Goal: Entertainment & Leisure: Consume media (video, audio)

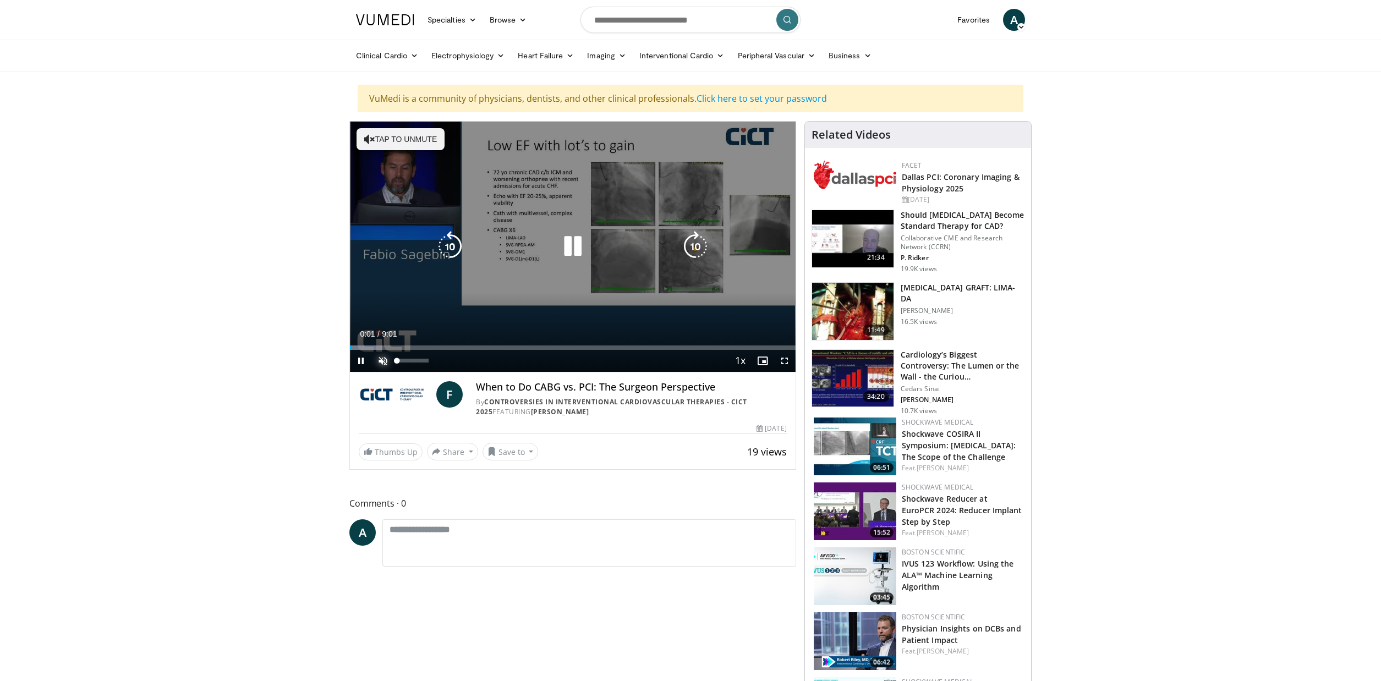
click at [382, 358] on span "Video Player" at bounding box center [383, 361] width 22 height 22
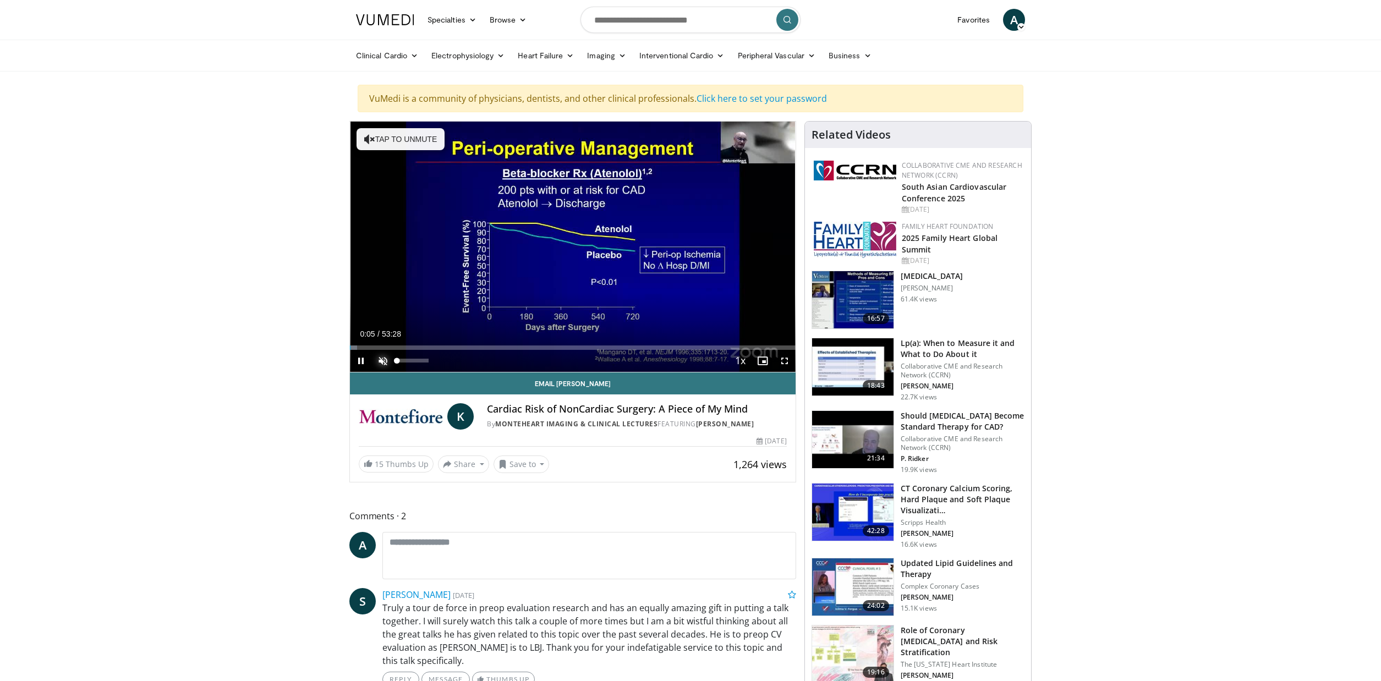
click at [383, 361] on span "Video Player" at bounding box center [383, 361] width 22 height 22
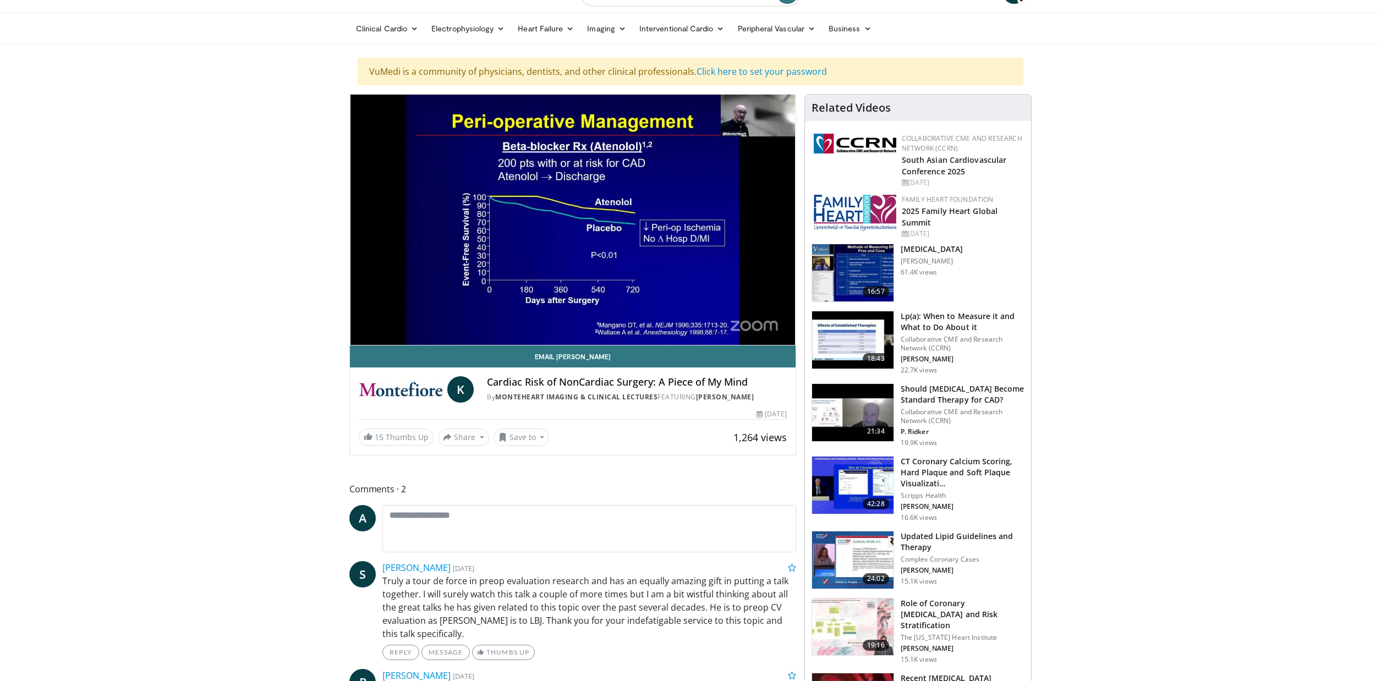
scroll to position [28, 0]
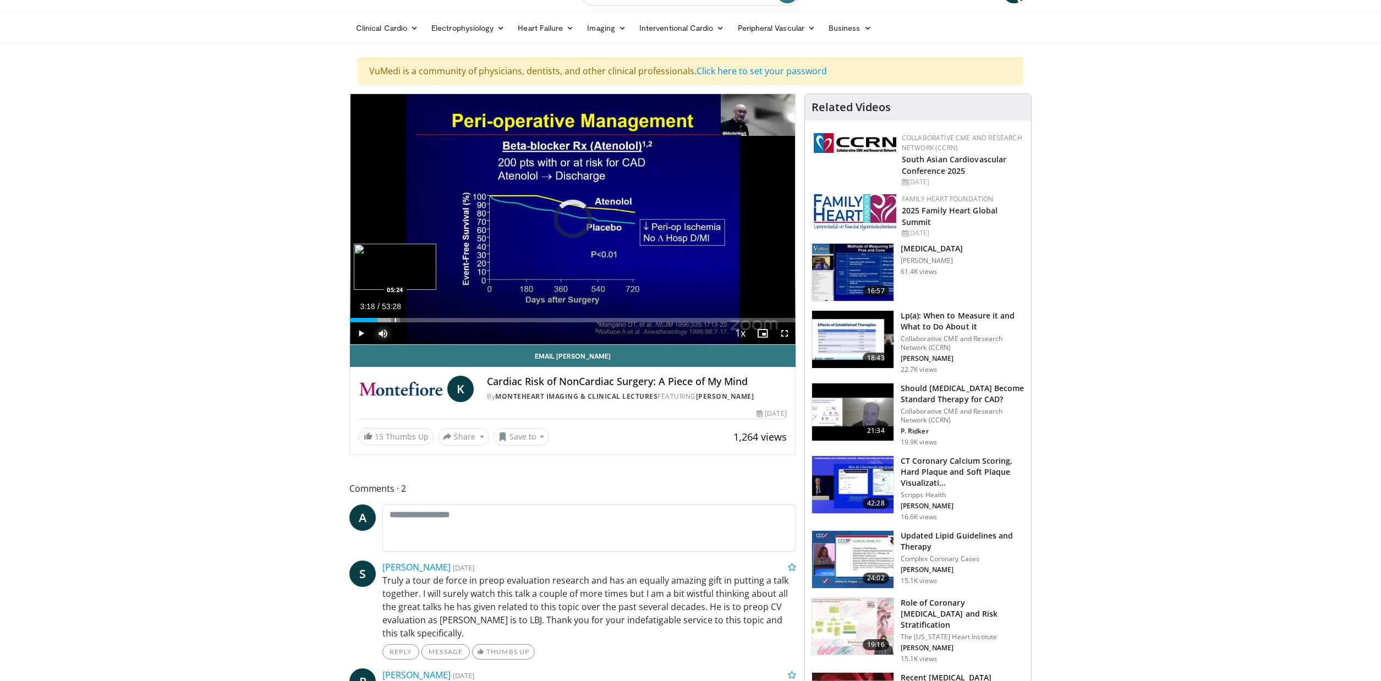
drag, startPoint x: 375, startPoint y: 320, endPoint x: 395, endPoint y: 319, distance: 20.4
click at [395, 319] on div "Progress Bar" at bounding box center [395, 320] width 1 height 4
click at [413, 322] on div "Current Time 5:38 / Duration 53:28 Pause Skip Backward Skip Forward Mute 79% Lo…" at bounding box center [573, 333] width 446 height 22
click at [421, 320] on div "Progress Bar" at bounding box center [421, 320] width 1 height 4
click at [426, 321] on div "Progress Bar" at bounding box center [426, 320] width 1 height 4
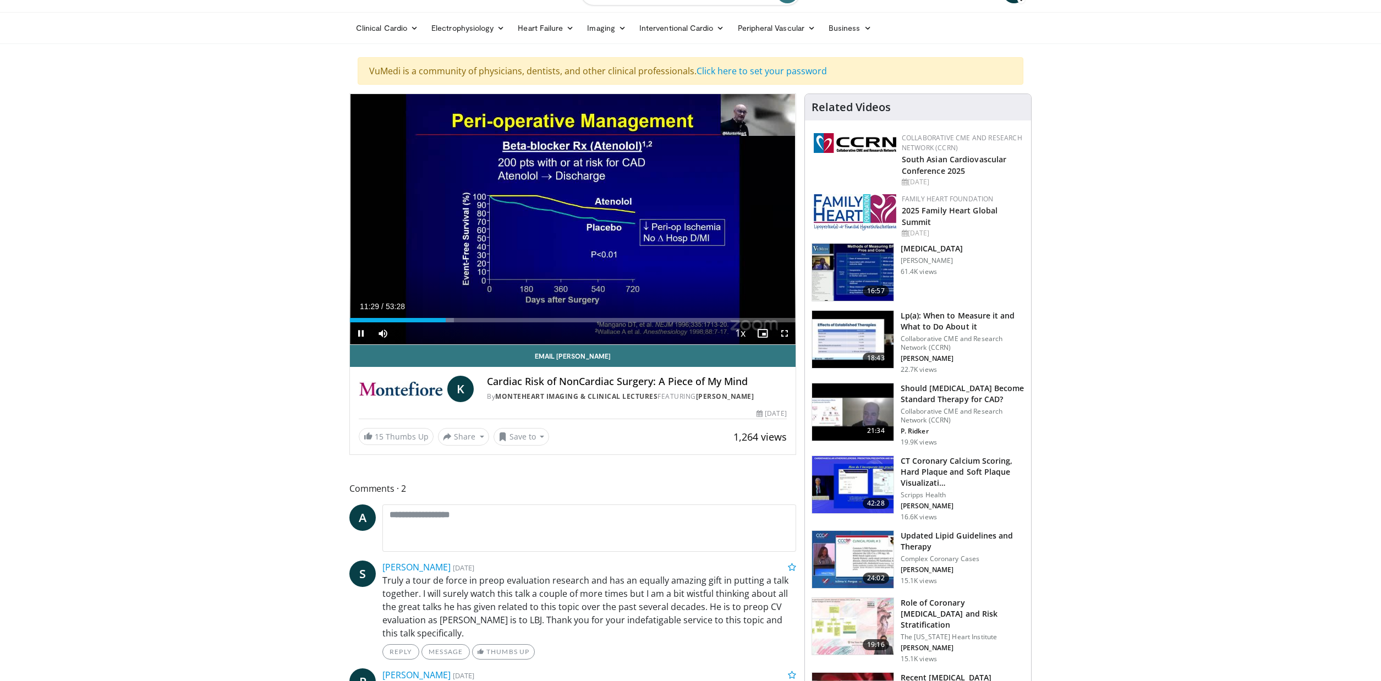
click at [449, 322] on div "Current Time 11:29 / Duration 53:28 Pause Skip Backward Skip Forward Mute 79% L…" at bounding box center [573, 333] width 446 height 22
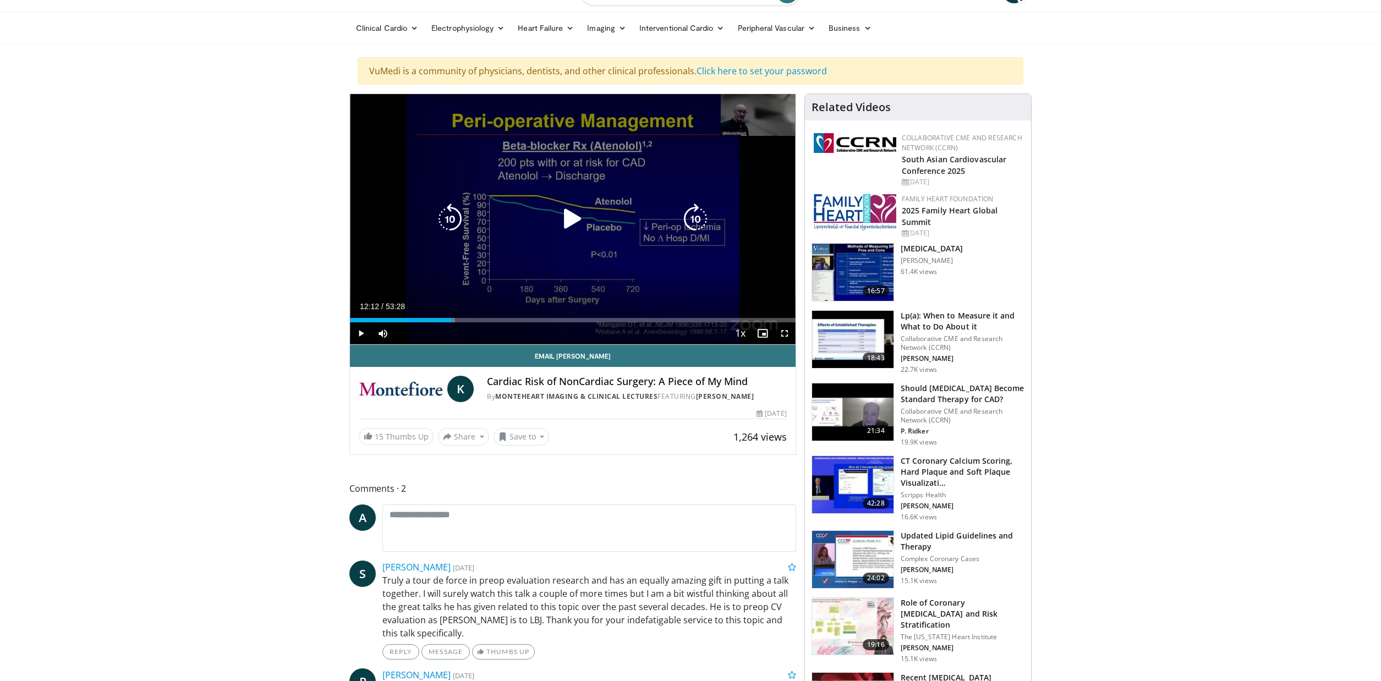
click at [452, 321] on div "Progress Bar" at bounding box center [448, 320] width 13 height 4
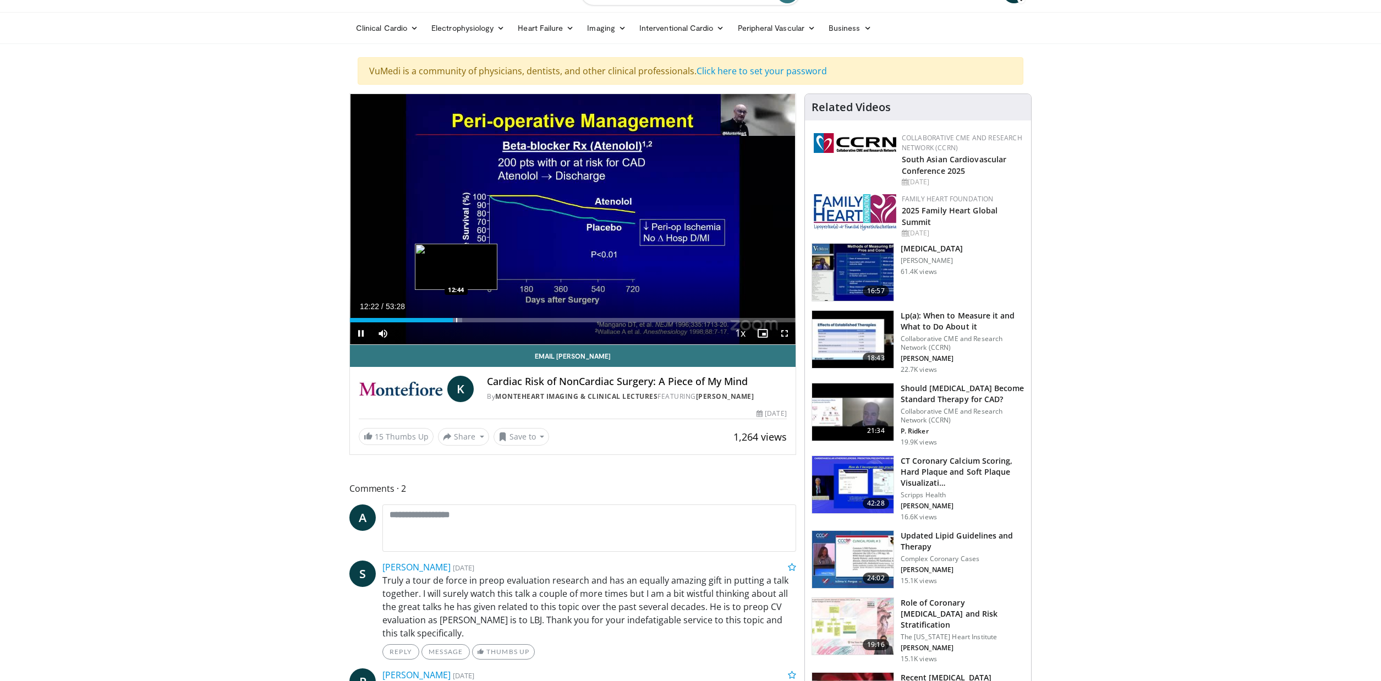
click at [457, 321] on div "Progress Bar" at bounding box center [456, 320] width 1 height 4
click at [466, 322] on div "Progress Bar" at bounding box center [466, 320] width 1 height 4
click at [477, 321] on video-js "**********" at bounding box center [573, 219] width 446 height 251
click at [465, 321] on div "Loaded : 28.63% 14:10 13:55" at bounding box center [573, 320] width 446 height 4
click at [472, 322] on div "Progress Bar" at bounding box center [472, 320] width 1 height 4
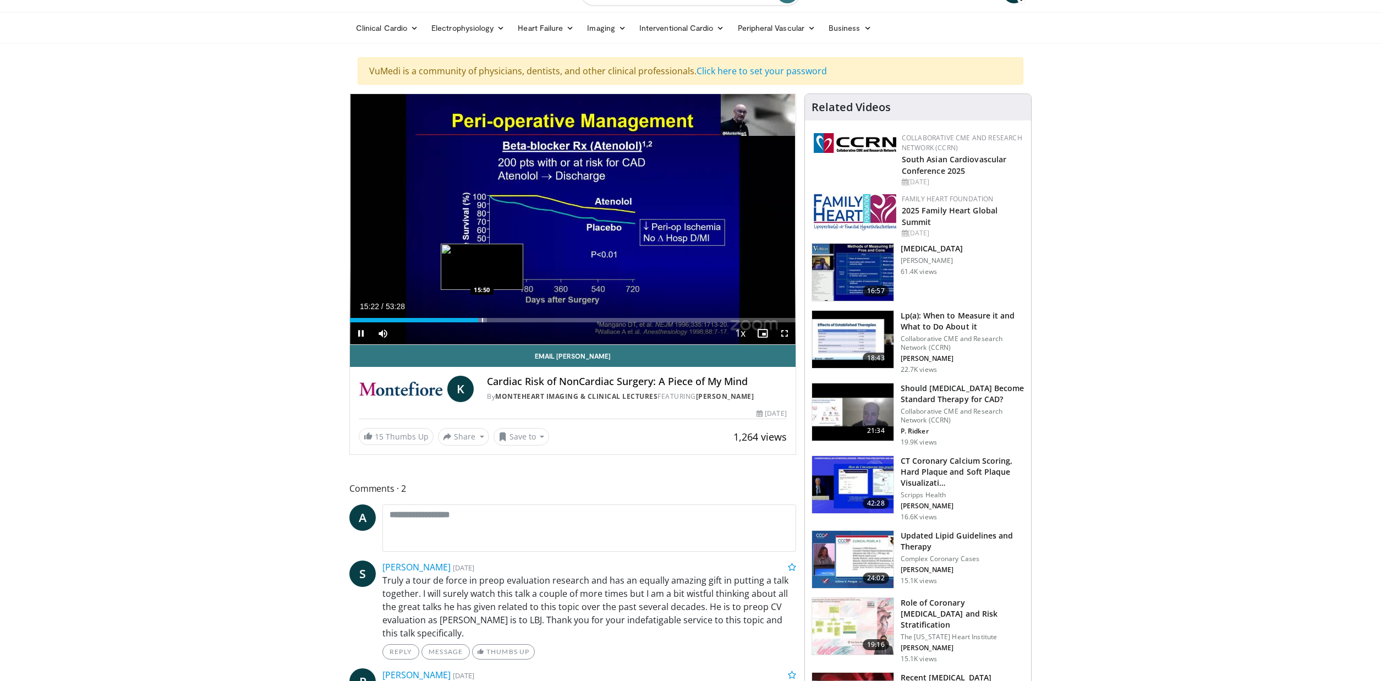
click at [482, 321] on div "Progress Bar" at bounding box center [482, 320] width 1 height 4
click at [491, 320] on div "Loaded : 32.06% 16:04 16:57" at bounding box center [573, 320] width 446 height 4
click at [501, 319] on div "Progress Bar" at bounding box center [501, 320] width 1 height 4
click at [517, 320] on div "Progress Bar" at bounding box center [517, 320] width 1 height 4
click at [556, 321] on div "Progress Bar" at bounding box center [556, 320] width 1 height 4
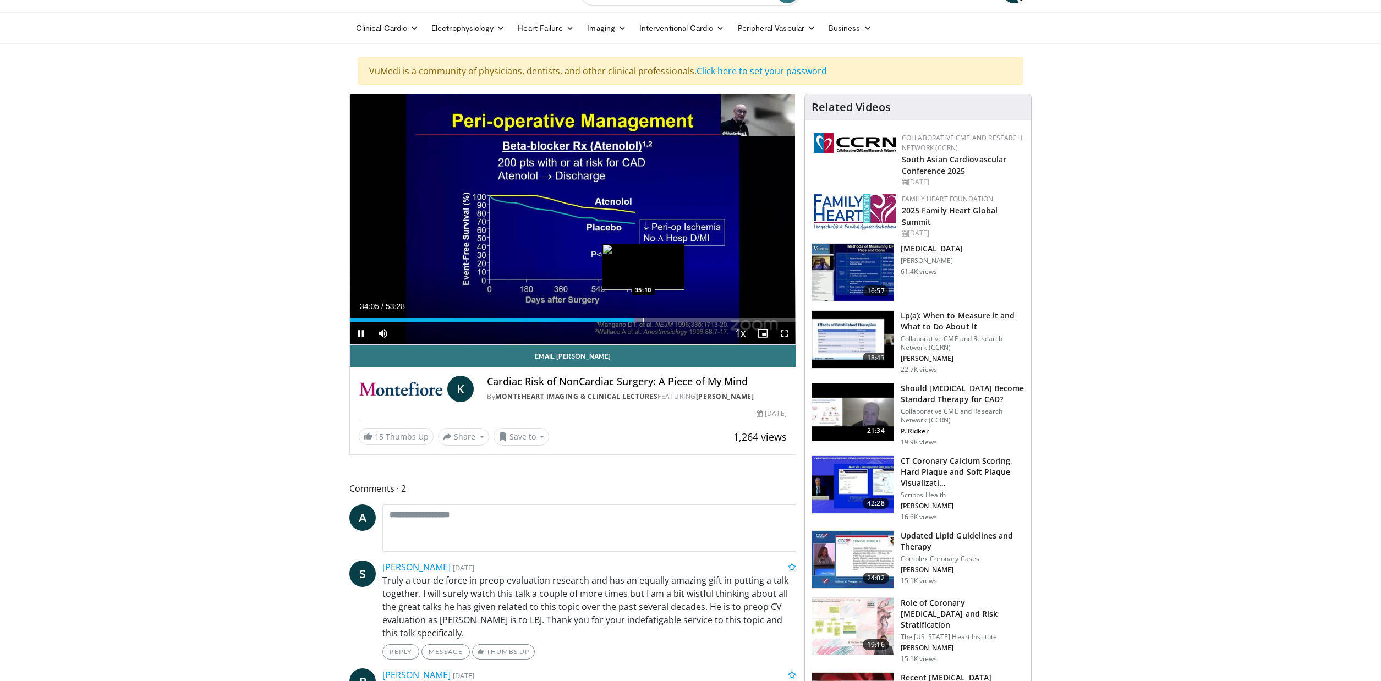
click at [643, 321] on div "Progress Bar" at bounding box center [643, 320] width 1 height 4
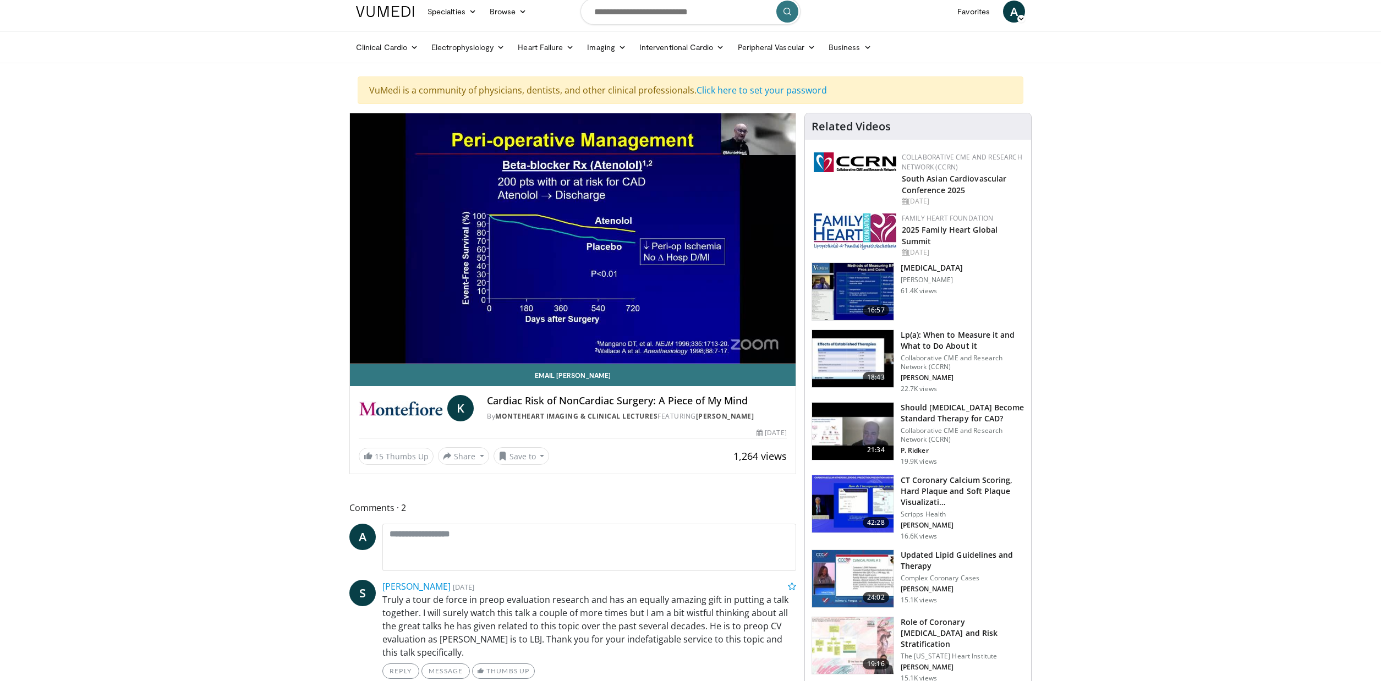
scroll to position [0, 0]
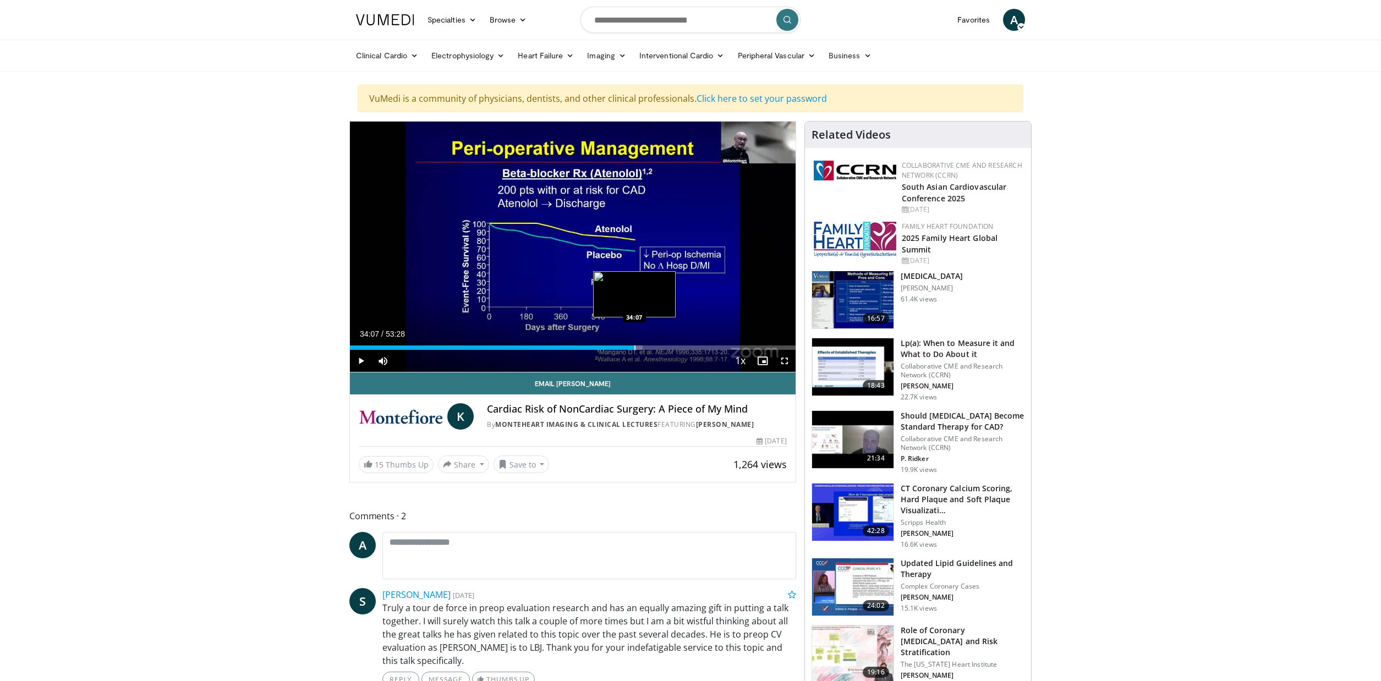
drag, startPoint x: 657, startPoint y: 348, endPoint x: 634, endPoint y: 347, distance: 22.6
click at [634, 347] on div "Progress Bar" at bounding box center [634, 347] width 1 height 4
click at [638, 349] on div "Progress Bar" at bounding box center [638, 347] width 1 height 4
click at [644, 349] on div "Progress Bar" at bounding box center [644, 347] width 1 height 4
click at [650, 348] on div "Progress Bar" at bounding box center [649, 347] width 1 height 4
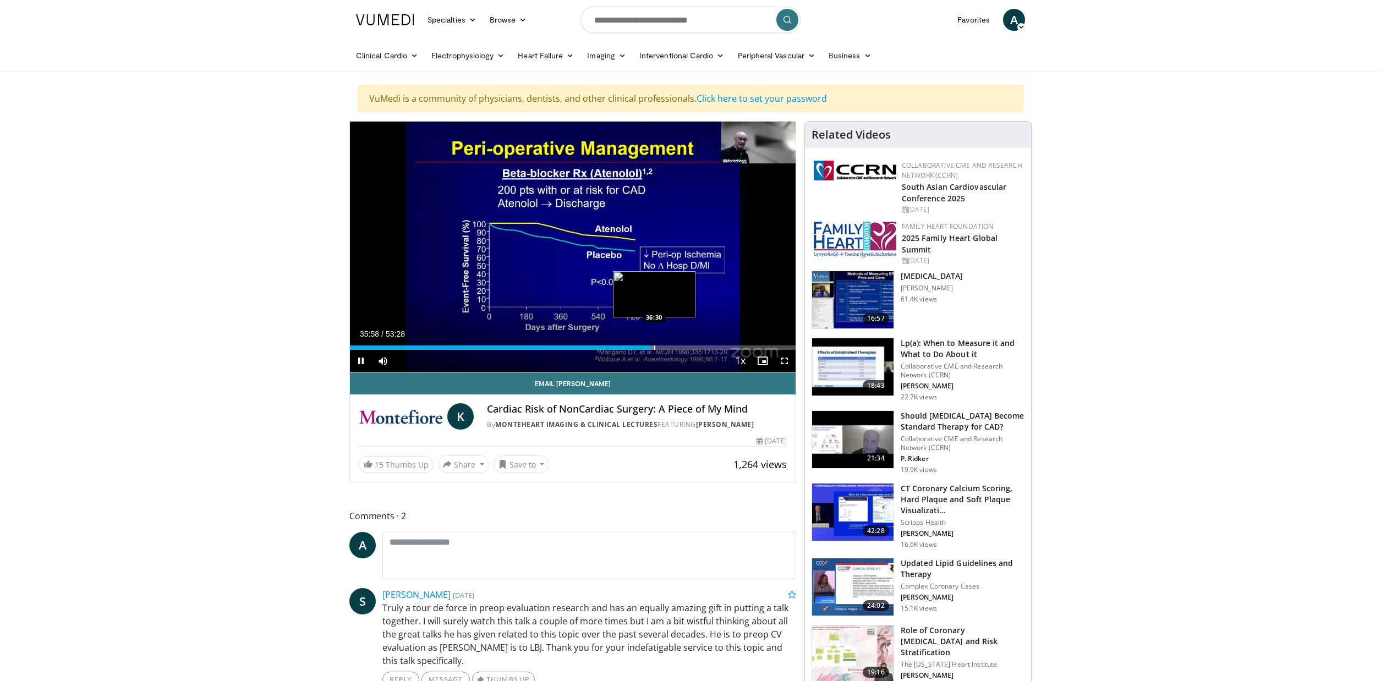
click at [655, 348] on div "Progress Bar" at bounding box center [654, 347] width 1 height 4
click at [659, 347] on div "Progress Bar" at bounding box center [658, 347] width 1 height 4
click at [672, 346] on div "Loaded : 72.83% 37:53 38:36" at bounding box center [573, 344] width 446 height 10
click at [684, 349] on div "Progress Bar" at bounding box center [684, 347] width 1 height 4
click at [723, 349] on div "Progress Bar" at bounding box center [723, 347] width 1 height 4
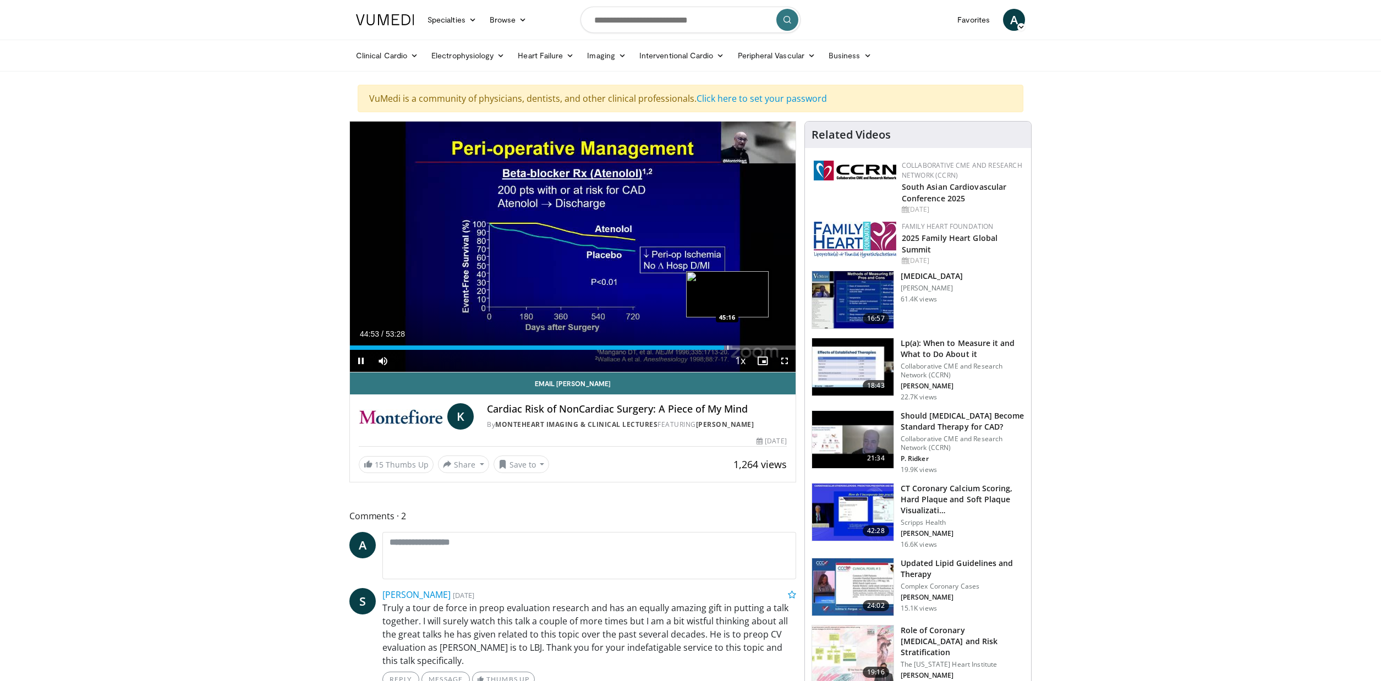
click at [727, 349] on video-js "**********" at bounding box center [573, 247] width 446 height 251
click at [728, 350] on div "Progress Bar" at bounding box center [728, 347] width 1 height 4
click at [728, 351] on div "Video Player" at bounding box center [728, 361] width 2 height 22
click at [726, 349] on div "Progress Bar" at bounding box center [726, 347] width 1 height 4
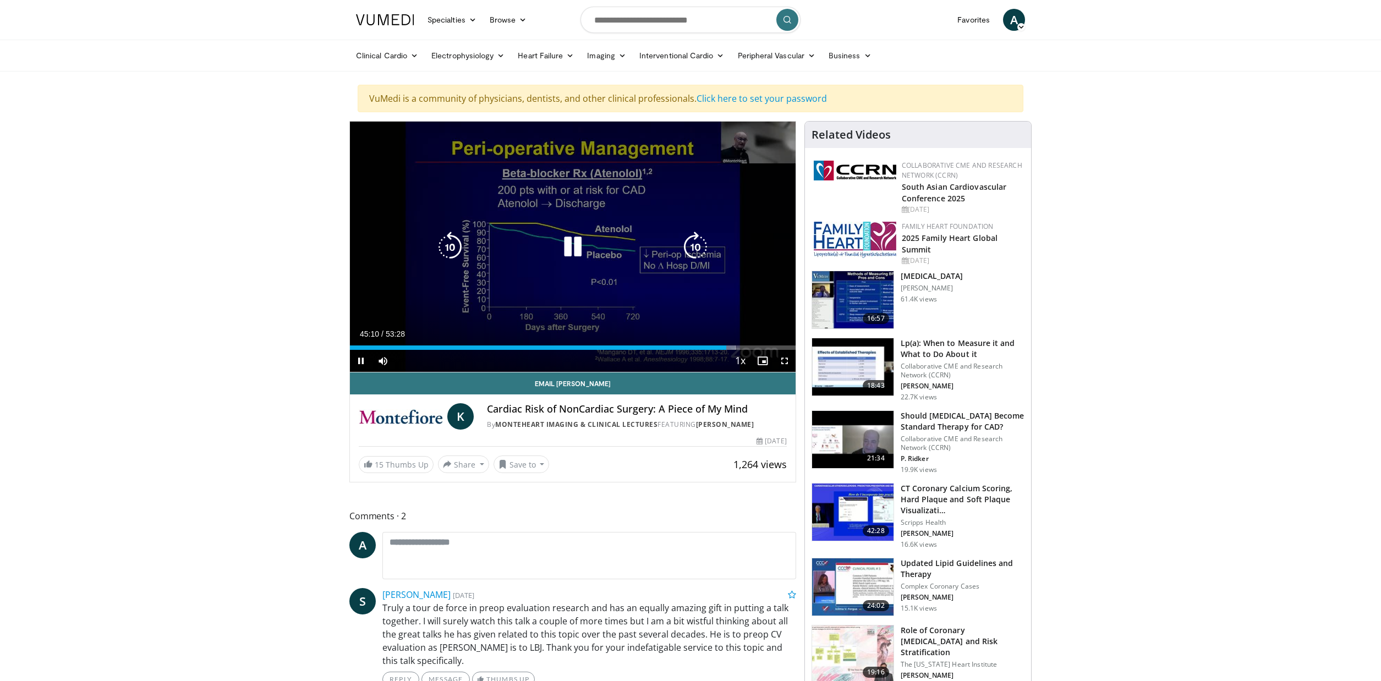
click at [572, 242] on icon "Video Player" at bounding box center [572, 247] width 31 height 31
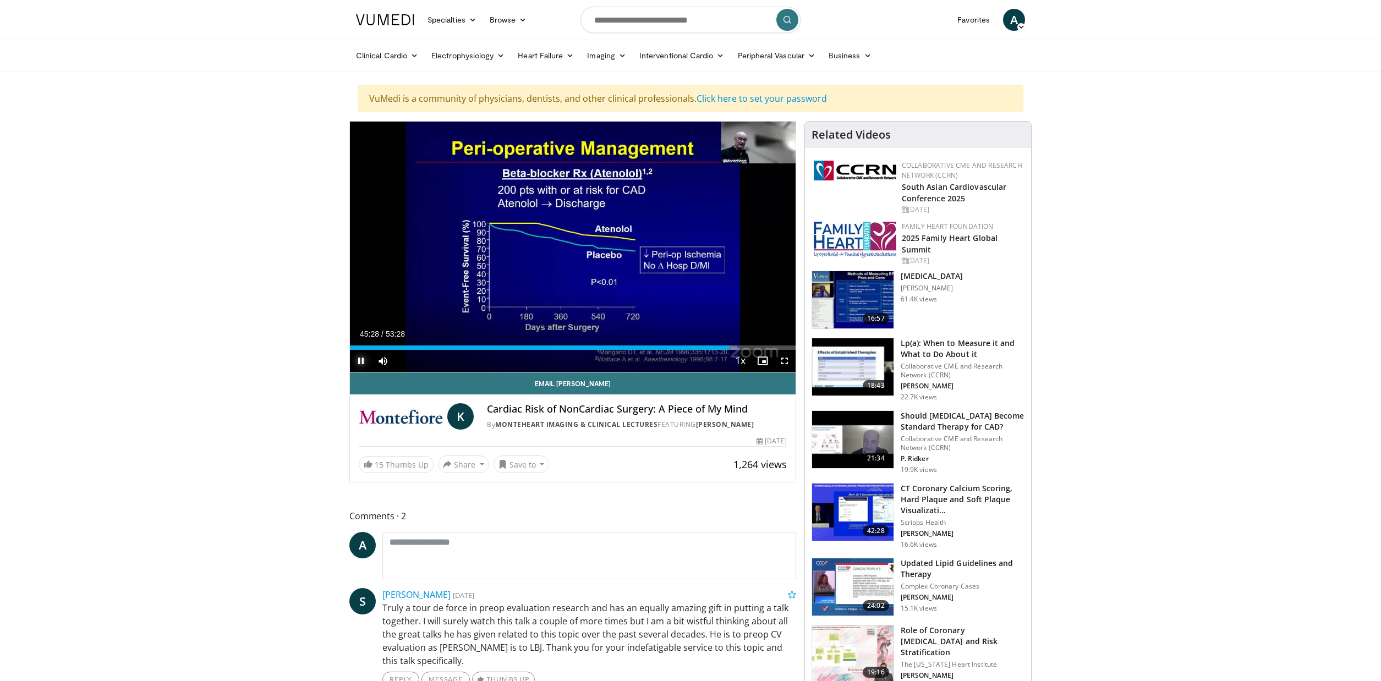
click at [361, 360] on span "Video Player" at bounding box center [361, 361] width 22 height 22
click at [361, 358] on span "Video Player" at bounding box center [361, 361] width 22 height 22
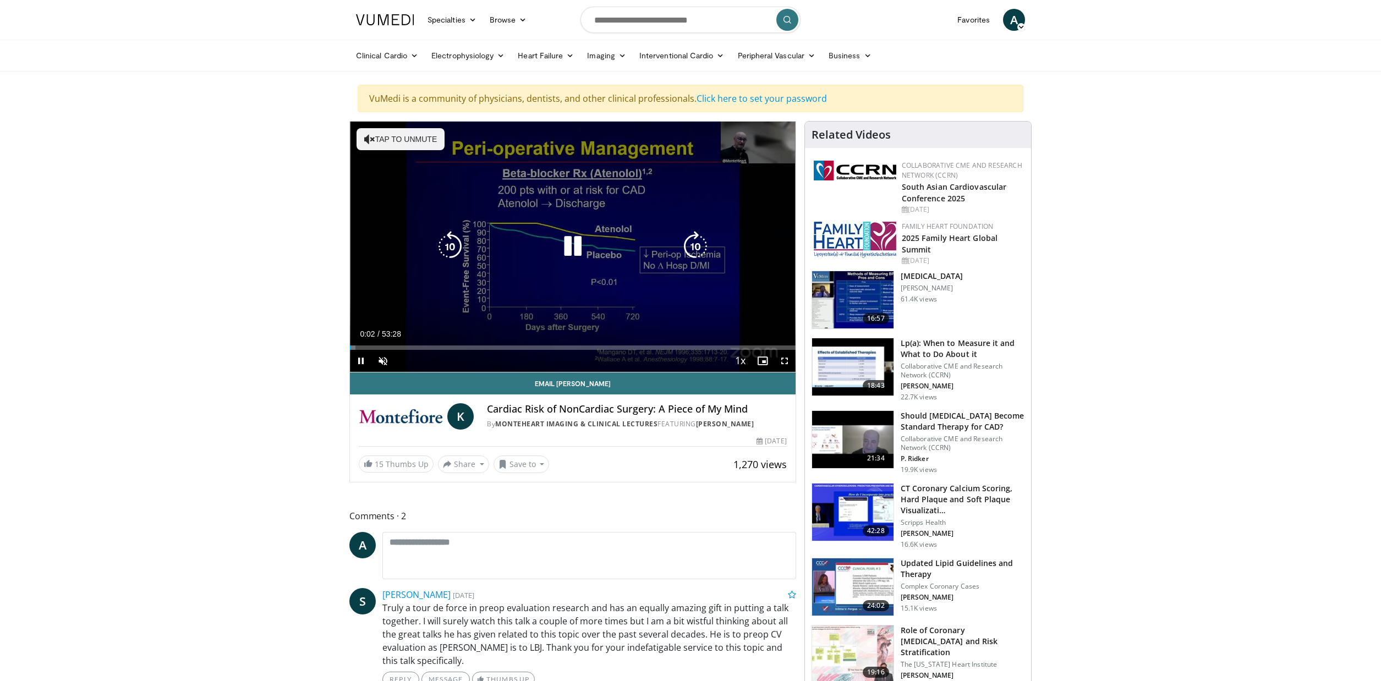
click at [364, 139] on icon "Video Player" at bounding box center [369, 139] width 11 height 11
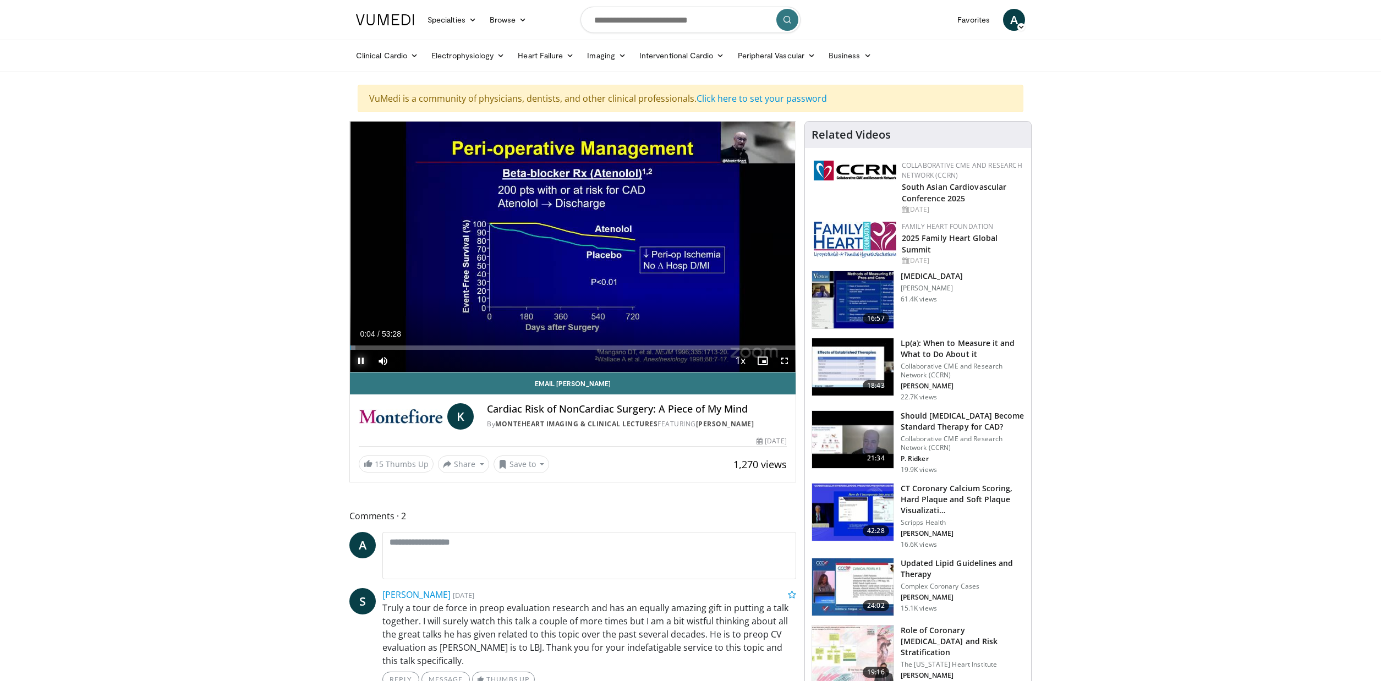
click at [359, 361] on span "Video Player" at bounding box center [361, 361] width 22 height 22
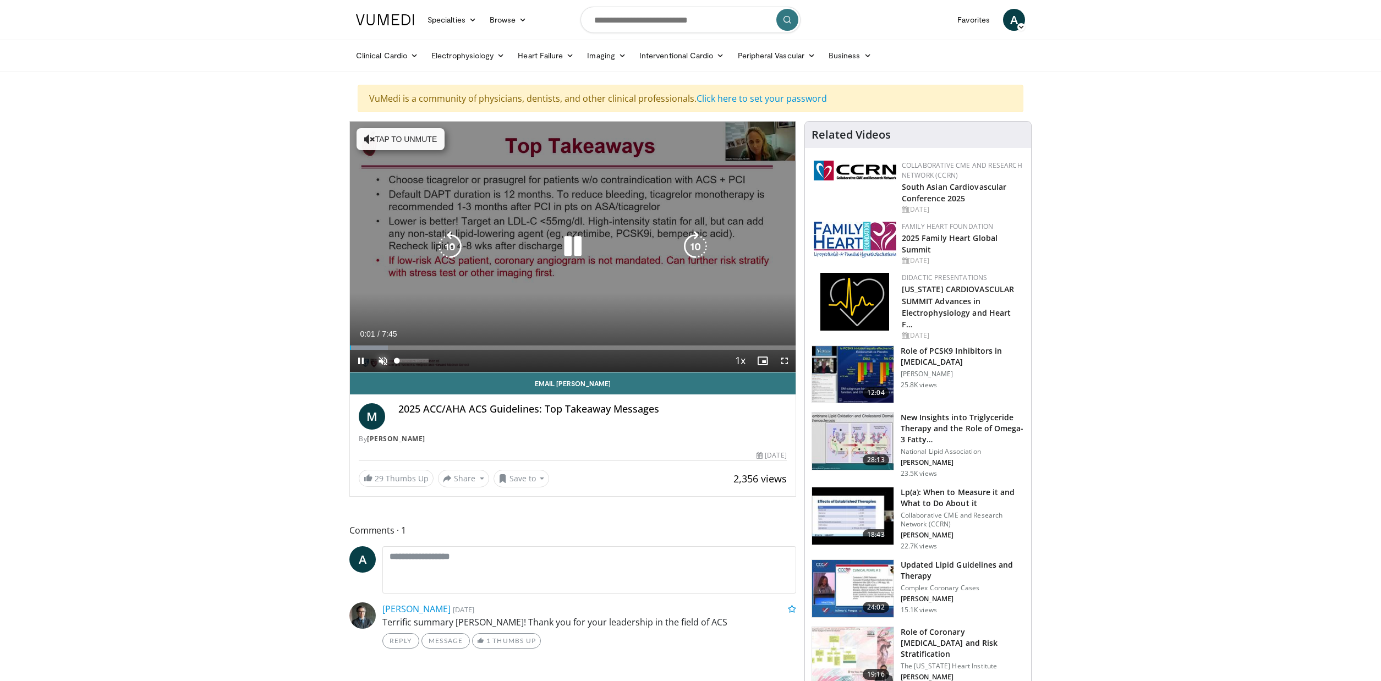
click at [381, 359] on span "Video Player" at bounding box center [383, 361] width 22 height 22
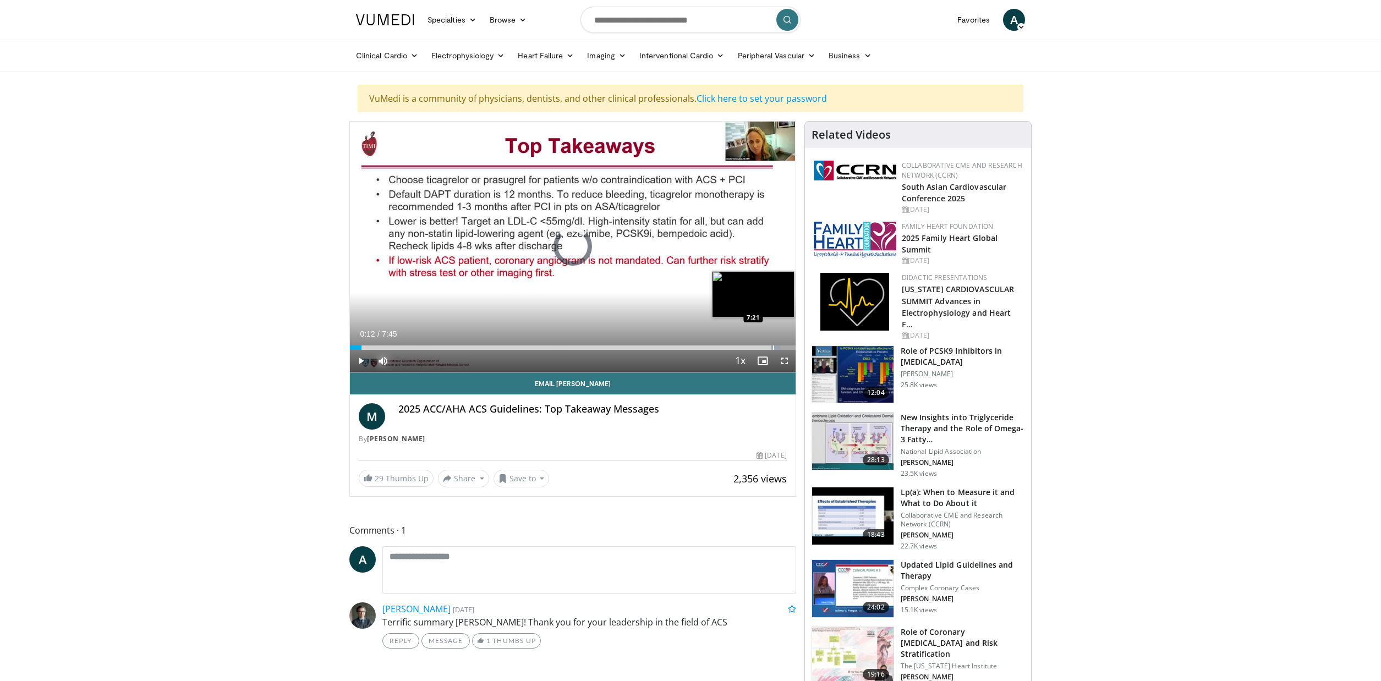
drag, startPoint x: 354, startPoint y: 347, endPoint x: 773, endPoint y: 344, distance: 418.6
click at [773, 344] on div "Loaded : 96.72% 7:21 7:21" at bounding box center [573, 344] width 446 height 10
